Goal: Find specific page/section: Find specific page/section

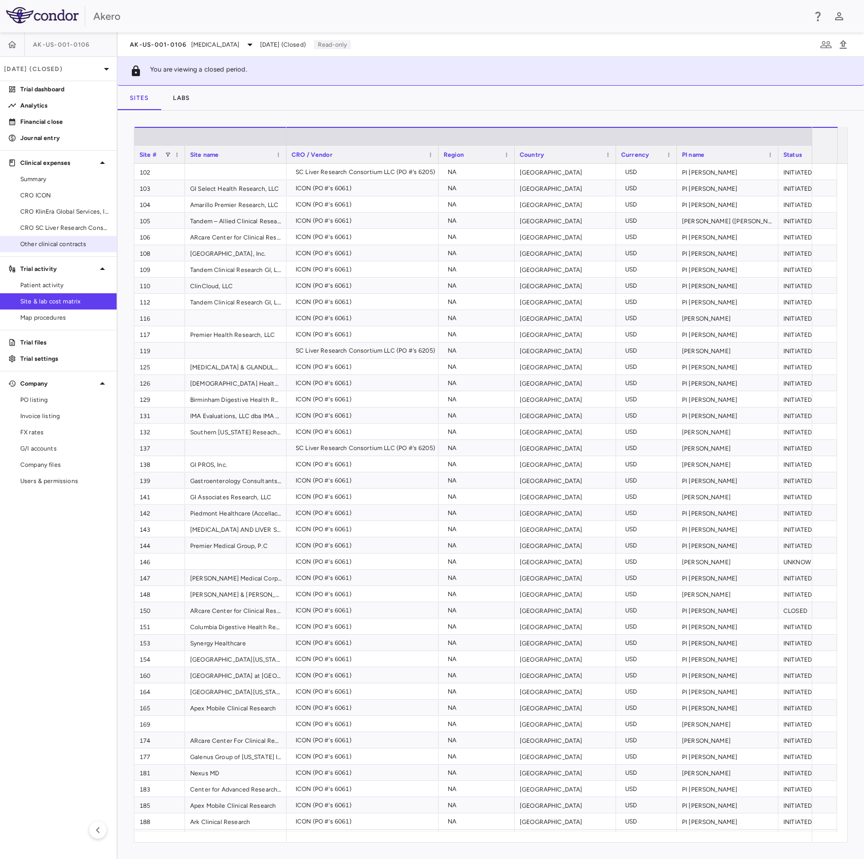
click at [48, 238] on link "Other clinical contracts" at bounding box center [58, 243] width 117 height 15
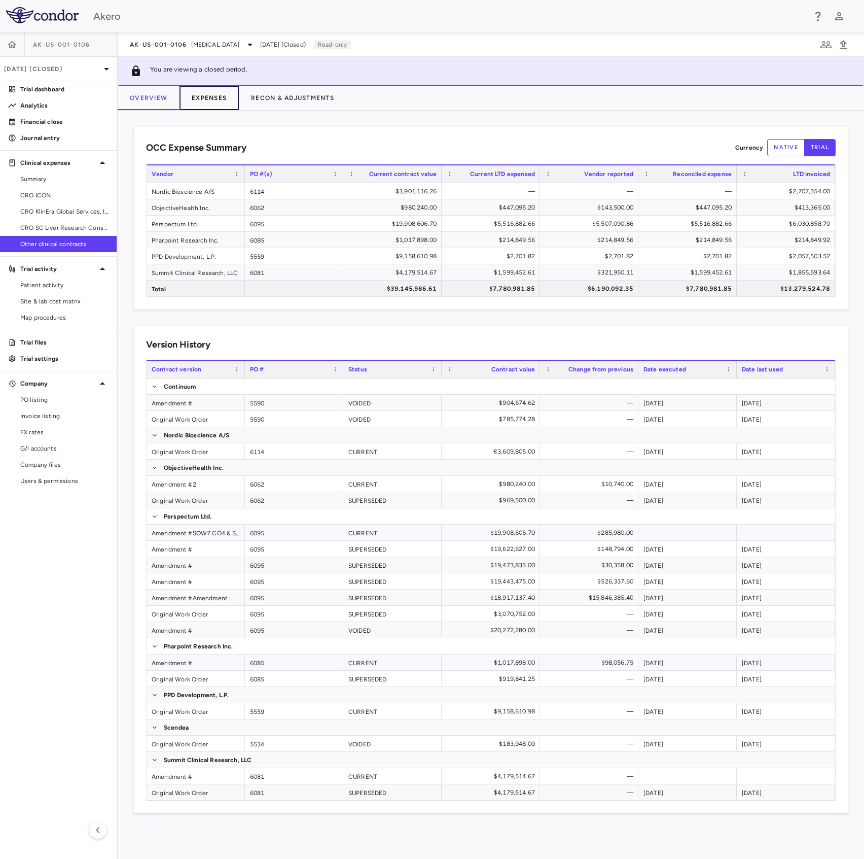
click at [198, 96] on button "Expenses" at bounding box center [209, 98] width 59 height 24
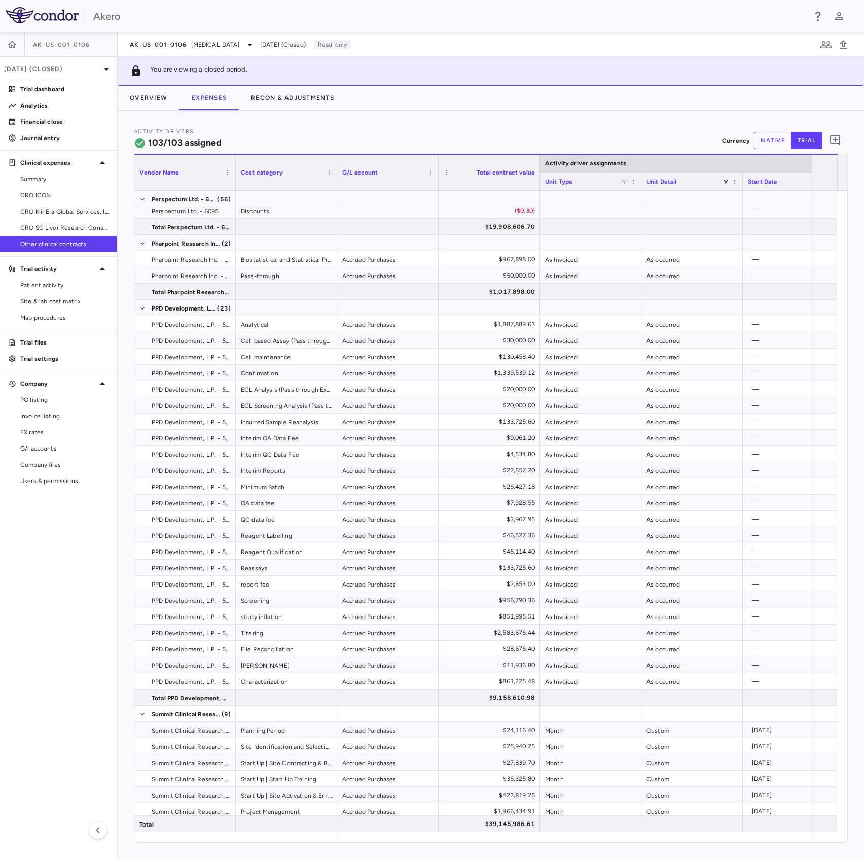
scroll to position [0, 208]
